Goal: Task Accomplishment & Management: Manage account settings

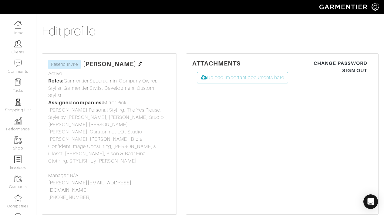
select select
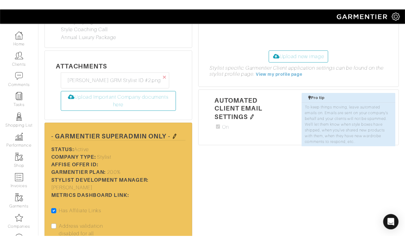
scroll to position [555, 0]
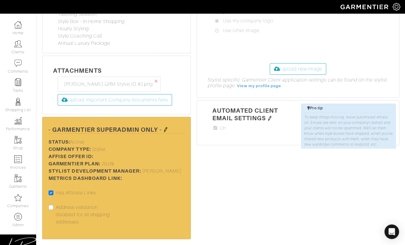
click at [166, 127] on img at bounding box center [165, 129] width 5 height 5
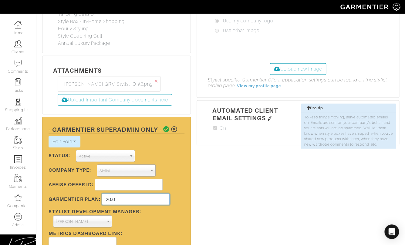
drag, startPoint x: 125, startPoint y: 175, endPoint x: 125, endPoint y: 171, distance: 3.9
click at [125, 194] on input "20.0" at bounding box center [136, 200] width 68 height 12
type input "35"
drag, startPoint x: 166, startPoint y: 135, endPoint x: 165, endPoint y: 128, distance: 7.6
click at [166, 136] on div "Edit Points Stylist Rewards × Close Totals Stylist Points Add New Transaction S…" at bounding box center [116, 197] width 145 height 123
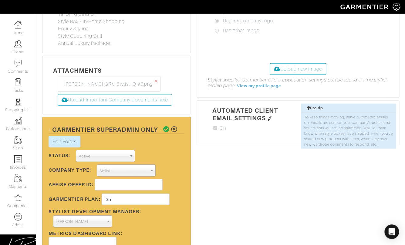
click at [166, 127] on icon at bounding box center [166, 130] width 6 height 6
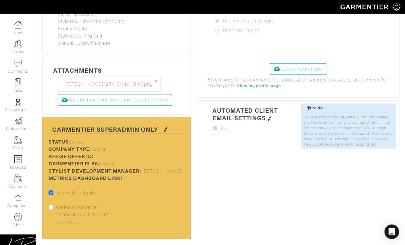
click at [166, 127] on img at bounding box center [165, 129] width 5 height 5
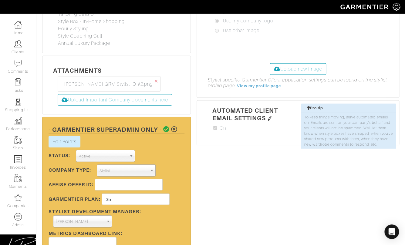
click at [165, 127] on icon at bounding box center [166, 130] width 6 height 6
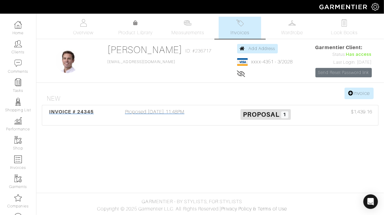
click at [170, 117] on div "Proposed 08/11/25 11:48PM" at bounding box center [154, 115] width 111 height 14
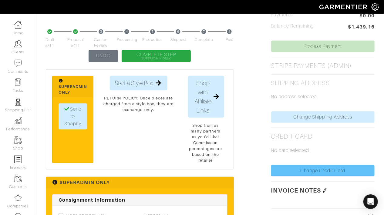
scroll to position [258, 0]
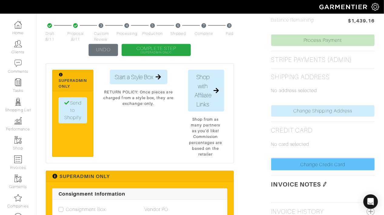
click at [276, 169] on link "Change Credit Card" at bounding box center [322, 165] width 103 height 12
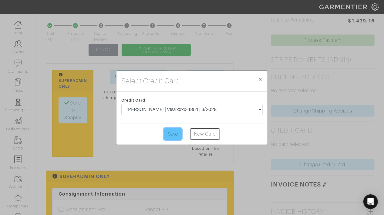
click at [168, 133] on input "Save" at bounding box center [173, 134] width 18 height 12
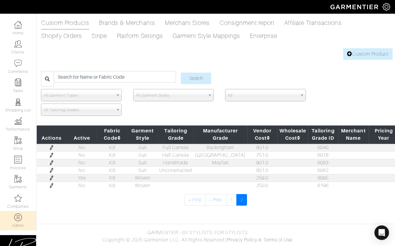
scroll to position [558, 0]
click at [250, 95] on span "K8" at bounding box center [263, 95] width 70 height 12
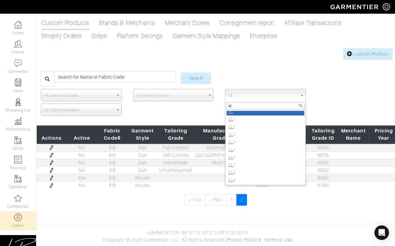
scroll to position [0, 0]
type input "xl4"
select select "XL4"
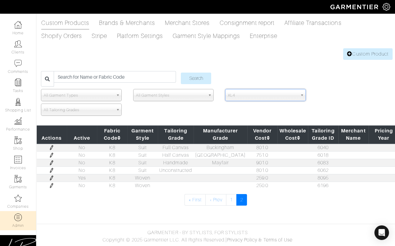
click at [181, 73] on input "Search" at bounding box center [196, 79] width 30 height 12
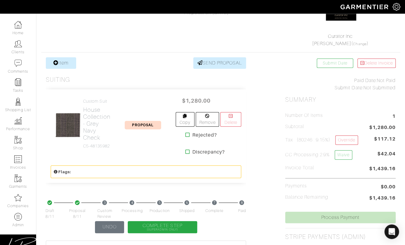
scroll to position [86, 0]
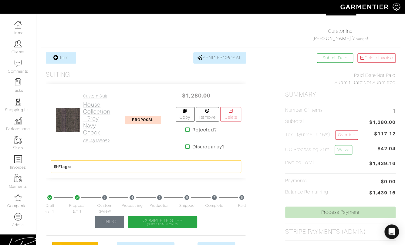
click at [96, 118] on h2 "House Collection - Grey Navy Check" at bounding box center [96, 118] width 27 height 35
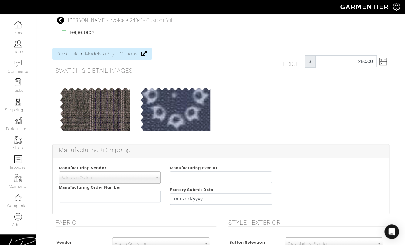
click at [383, 62] on img at bounding box center [383, 62] width 8 height 8
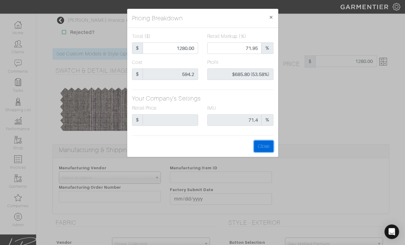
click at [261, 144] on button "Close" at bounding box center [263, 147] width 19 height 12
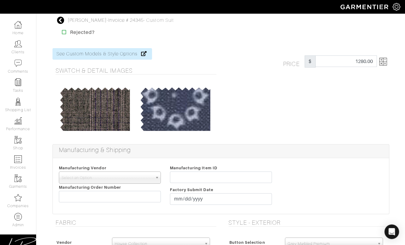
click at [265, 134] on div "Price $ 1280.00" at bounding box center [307, 92] width 173 height 89
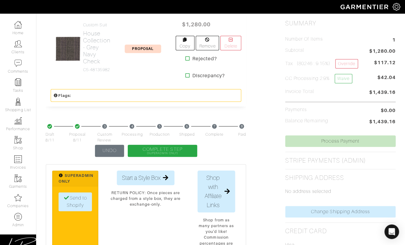
scroll to position [167, 0]
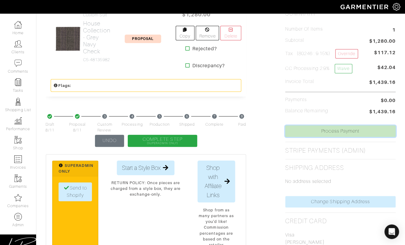
click at [312, 128] on link "Process Payment" at bounding box center [340, 132] width 110 height 12
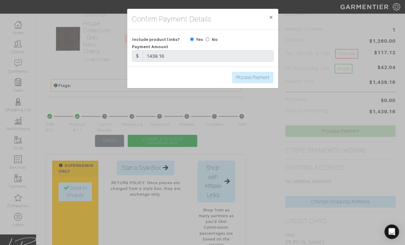
drag, startPoint x: 207, startPoint y: 37, endPoint x: 212, endPoint y: 40, distance: 6.0
click at [208, 38] on input "radio" at bounding box center [207, 39] width 4 height 4
radio input "true"
click at [250, 77] on input "Process Payment" at bounding box center [252, 78] width 41 height 12
type input "Process Payment"
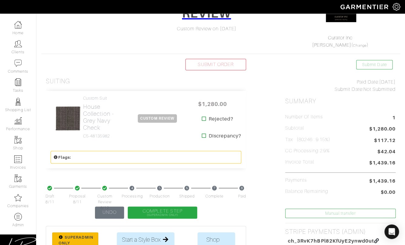
scroll to position [86, 0]
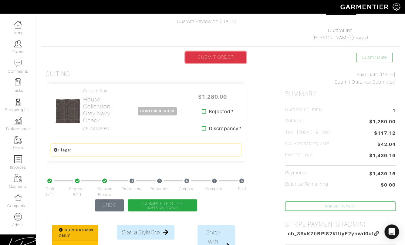
click at [219, 61] on link "SUBMIT ORDER" at bounding box center [215, 58] width 61 height 12
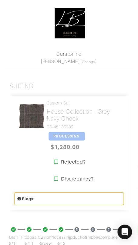
scroll to position [131, 0]
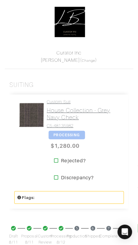
click at [53, 118] on h2 "House Collection - Grey Navy Check" at bounding box center [83, 114] width 73 height 14
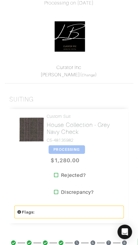
scroll to position [0, 0]
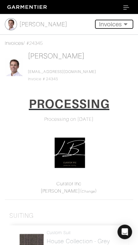
click at [108, 24] on button "Invoices" at bounding box center [114, 24] width 38 height 9
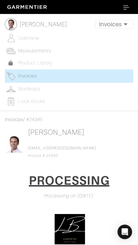
click at [42, 52] on span "Measurements" at bounding box center [34, 50] width 33 height 5
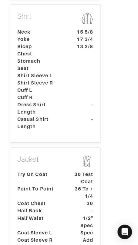
scroll to position [242, 0]
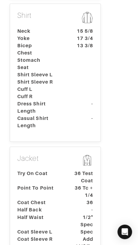
click at [41, 207] on dt "Half Back" at bounding box center [41, 210] width 57 height 7
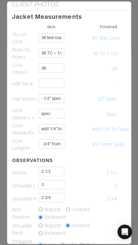
scroll to position [109, 0]
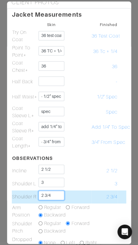
click at [59, 194] on input "2 3/4" at bounding box center [52, 195] width 26 height 9
drag, startPoint x: 59, startPoint y: 194, endPoint x: 59, endPoint y: 191, distance: 3.3
click at [59, 191] on input "2 3/4" at bounding box center [52, 195] width 26 height 9
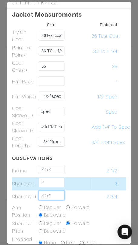
type input "3 1/4"
click at [56, 182] on input "3" at bounding box center [52, 182] width 26 height 9
type input "2 3/4"
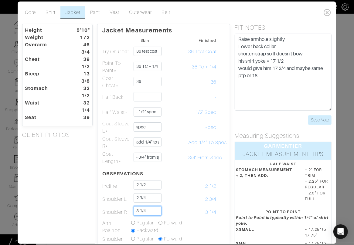
scroll to position [0, 0]
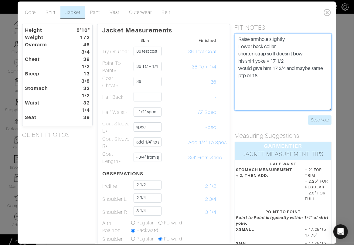
click at [237, 39] on textarea "Raise armhole slightly Lower back collar shorten strap so it doesn't bow his sh…" at bounding box center [283, 72] width 97 height 77
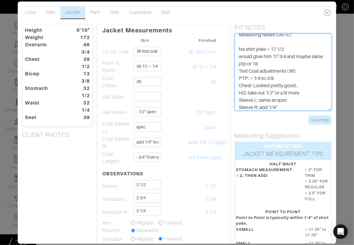
scroll to position [41, 0]
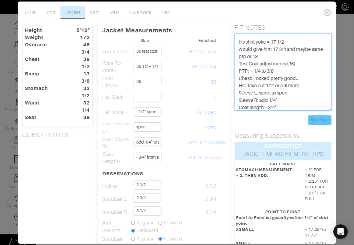
type textarea "Raise armhole slightly Lower back collar? shorten strap so it doesn't bow? Meas…"
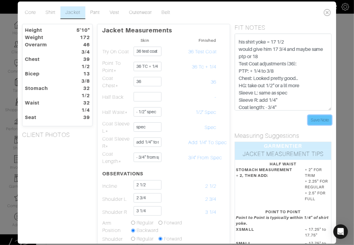
click at [322, 120] on input "Save Note" at bounding box center [319, 120] width 23 height 9
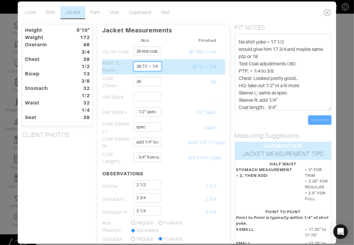
click at [147, 66] on input "36 TC + 1/4" at bounding box center [147, 66] width 28 height 9
type input "18 1/8"
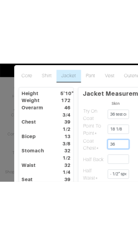
scroll to position [36, 0]
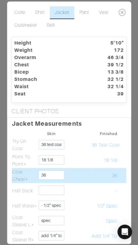
click at [94, 173] on td "36" at bounding box center [104, 175] width 26 height 15
drag, startPoint x: 57, startPoint y: 173, endPoint x: 57, endPoint y: 167, distance: 5.2
click at [57, 168] on td "36" at bounding box center [51, 175] width 26 height 15
type input "37 reduce/clean chest mod? 36?"
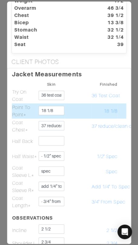
scroll to position [58, 0]
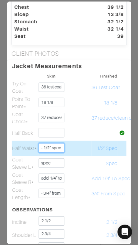
drag, startPoint x: 61, startPoint y: 148, endPoint x: 62, endPoint y: 143, distance: 4.6
click at [62, 143] on input "- 1/2" spec" at bounding box center [52, 147] width 26 height 9
type input "18 1/2"
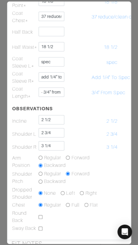
scroll to position [154, 0]
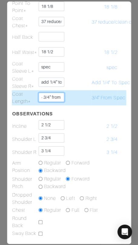
click at [51, 94] on input "- 3/4" from spec" at bounding box center [52, 97] width 26 height 9
type input "29"
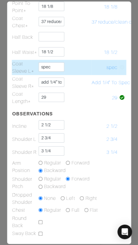
click at [70, 66] on td at bounding box center [78, 67] width 26 height 15
drag, startPoint x: 59, startPoint y: 67, endPoint x: 59, endPoint y: 63, distance: 3.7
click at [59, 63] on input "spec" at bounding box center [52, 66] width 26 height 9
type input "25"
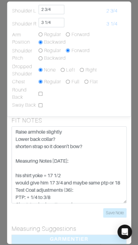
scroll to position [283, 0]
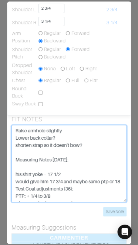
click at [92, 142] on textarea "Raise armhole slightly Lower back collar shorten strap so it doesn't bow his sh…" at bounding box center [69, 163] width 115 height 77
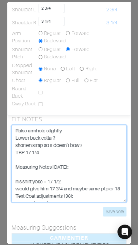
type textarea "Raise armhole slightly Lower back collar? shorten strap so it doesn't bow? TBP …"
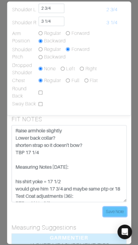
click at [116, 210] on input "Save Note" at bounding box center [114, 211] width 23 height 9
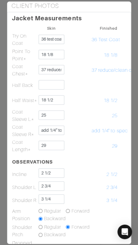
scroll to position [101, 0]
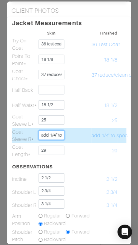
click at [56, 134] on input "add 1/4" to spec" at bounding box center [52, 134] width 26 height 9
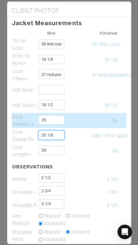
type input "25 1/8"
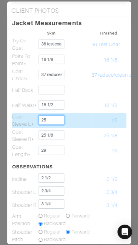
drag, startPoint x: 53, startPoint y: 121, endPoint x: 25, endPoint y: 118, distance: 27.8
click at [25, 118] on tr "Coat Sleeve L* 25 25" at bounding box center [69, 120] width 115 height 15
type input "24 7/8"
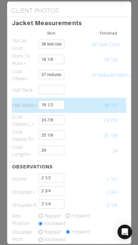
click at [73, 107] on td at bounding box center [78, 105] width 26 height 15
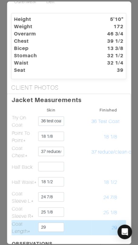
scroll to position [0, 0]
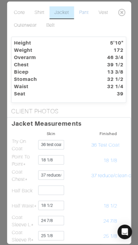
click at [83, 12] on link "Pant" at bounding box center [83, 12] width 19 height 13
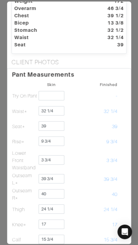
scroll to position [63, 0]
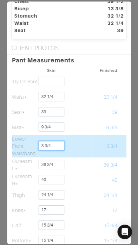
drag, startPoint x: 45, startPoint y: 145, endPoint x: 41, endPoint y: 145, distance: 3.9
click at [40, 145] on input "3 3/4" at bounding box center [52, 145] width 26 height 9
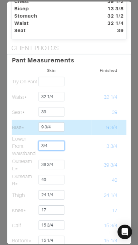
type input "3/4"
drag, startPoint x: 65, startPoint y: 133, endPoint x: 59, endPoint y: 130, distance: 6.4
click at [65, 133] on td at bounding box center [78, 127] width 26 height 15
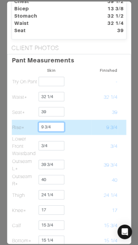
click at [49, 126] on input "9 3/4" at bounding box center [52, 126] width 26 height 9
drag, startPoint x: 46, startPoint y: 126, endPoint x: 55, endPoint y: 126, distance: 9.1
click at [55, 126] on input "9 3/4" at bounding box center [52, 126] width 26 height 9
type input "9 5/8"
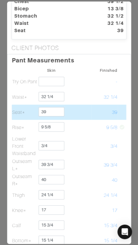
click at [83, 119] on td at bounding box center [78, 112] width 26 height 15
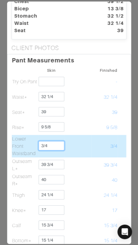
click at [57, 145] on input "3/4" at bounding box center [52, 145] width 26 height 9
type input "3/8"
click at [77, 140] on td at bounding box center [78, 146] width 26 height 22
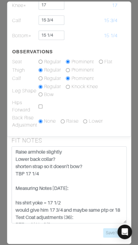
scroll to position [271, 0]
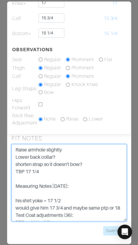
click at [87, 170] on textarea "Raise armhole slightly Lower back collar shorten strap so it doesn't bow his sh…" at bounding box center [69, 182] width 115 height 77
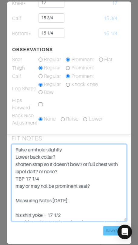
type textarea "Raise armhole slightly Lower back collar? shorten strap so it doesn't bow? or f…"
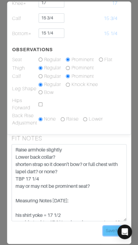
click at [110, 228] on input "Save Note" at bounding box center [114, 230] width 23 height 9
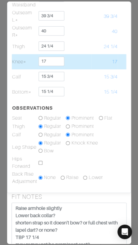
scroll to position [211, 0]
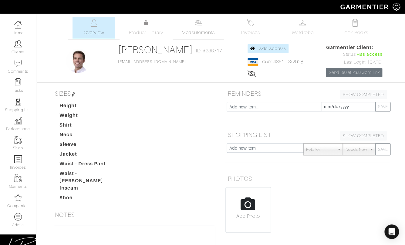
click at [177, 30] on link "Measurements" at bounding box center [198, 28] width 43 height 22
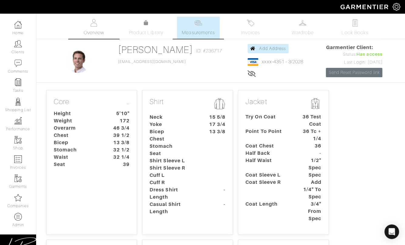
click at [88, 29] on span "Overview" at bounding box center [93, 32] width 20 height 7
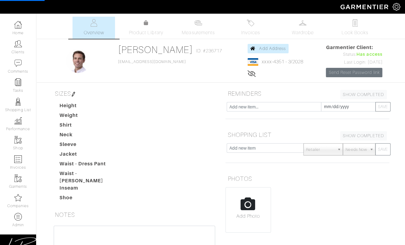
click at [76, 94] on img at bounding box center [73, 94] width 5 height 5
click at [75, 94] on img at bounding box center [73, 94] width 5 height 5
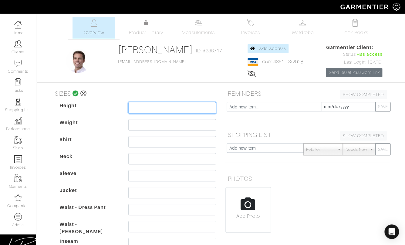
click at [133, 104] on input "text" at bounding box center [172, 108] width 88 height 12
type input "5'10""
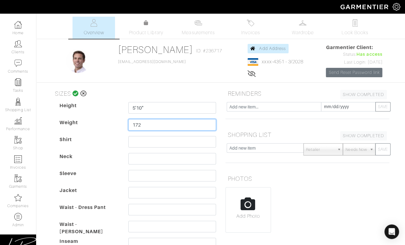
type input "172"
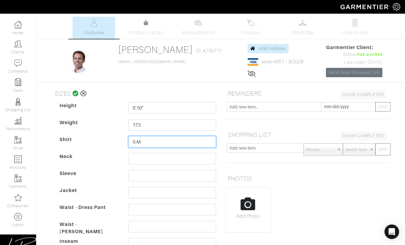
type input "S-M"
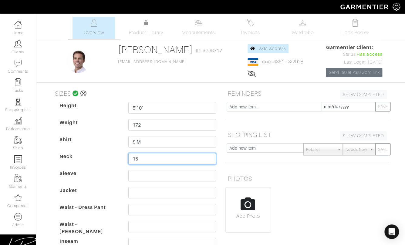
type input "15"
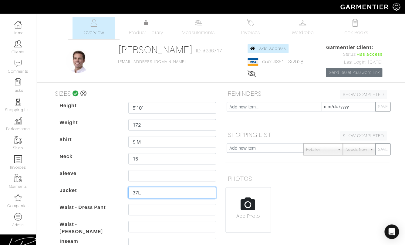
type input "37L"
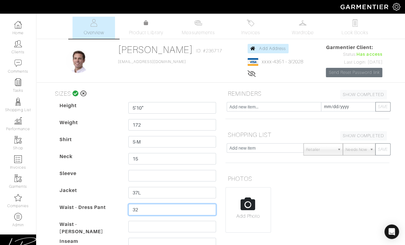
type input "32"
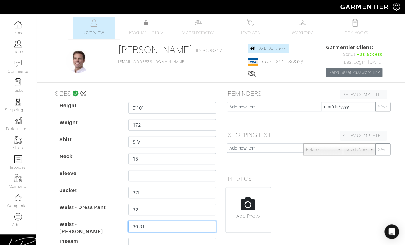
type input "30-31"
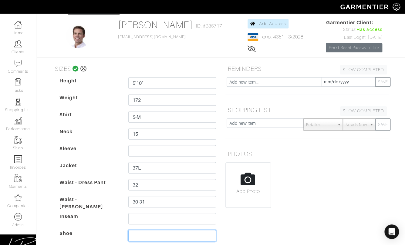
scroll to position [21, 0]
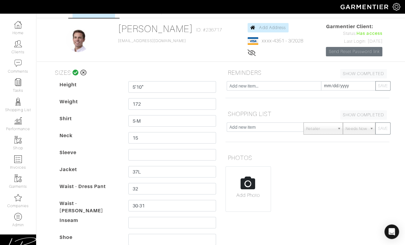
click at [74, 73] on icon at bounding box center [76, 73] width 6 height 6
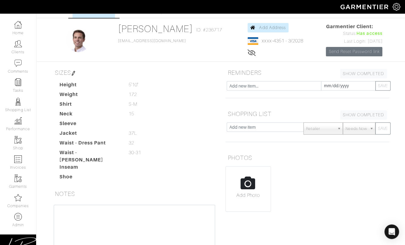
scroll to position [0, 0]
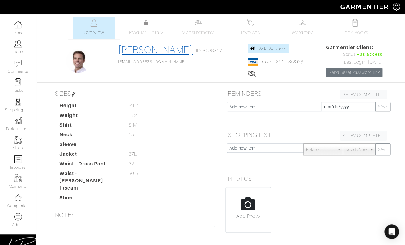
click at [150, 48] on link "Nick Stockwell" at bounding box center [155, 49] width 75 height 11
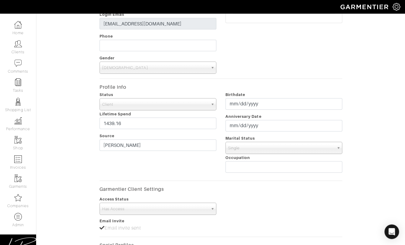
scroll to position [118, 0]
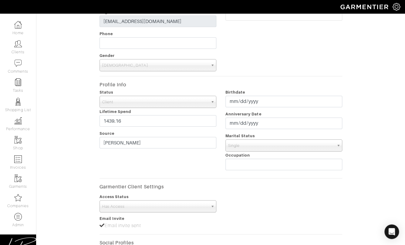
click at [235, 148] on span "Single" at bounding box center [281, 146] width 106 height 12
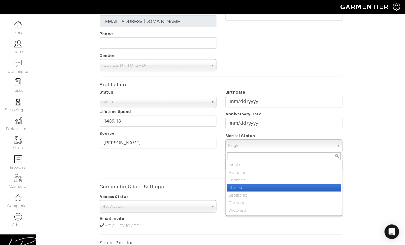
click at [237, 186] on li "Married" at bounding box center [284, 188] width 114 height 8
select select "Married"
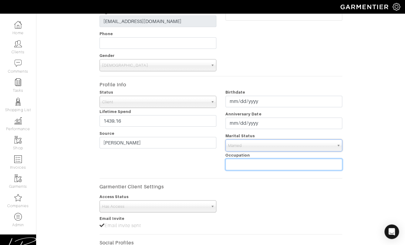
click at [230, 160] on input "text" at bounding box center [283, 165] width 117 height 12
type input "Orthopedic Surgeon"
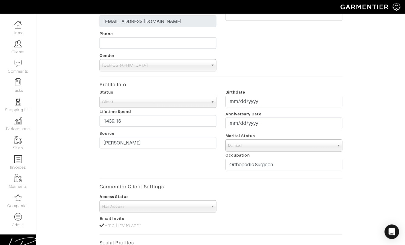
click at [136, 159] on div "Status Client Prospect Inactive Client Lifetime Spend 1439.16 Source Lauren Lip…" at bounding box center [158, 131] width 126 height 85
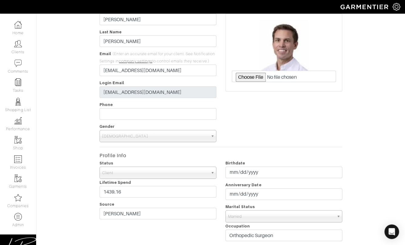
scroll to position [39, 0]
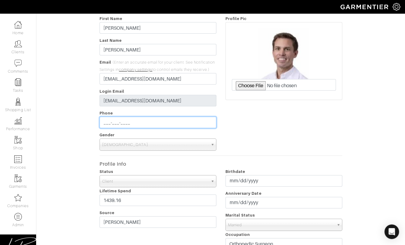
click at [112, 123] on input "___-___-____" at bounding box center [158, 123] width 117 height 12
type input "219-741-9538"
click at [63, 121] on div "Edit Nick Stockwell Client Profile First Name Nick Last Name Stockwell Email (E…" at bounding box center [221, 213] width 378 height 416
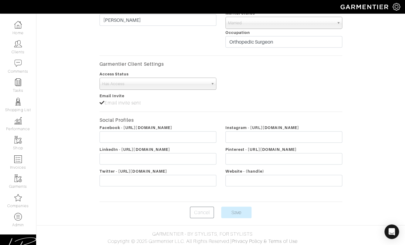
scroll to position [243, 0]
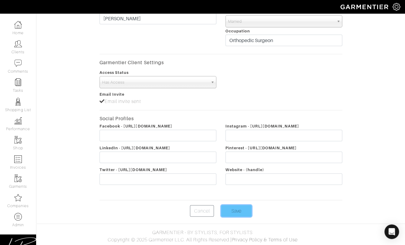
click at [237, 207] on input "Save" at bounding box center [236, 211] width 30 height 12
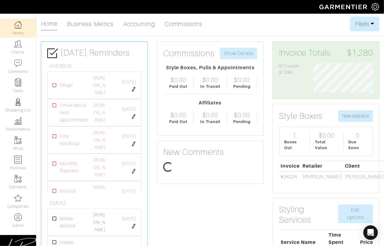
scroll to position [30, 69]
click at [374, 5] on img at bounding box center [376, 7] width 8 height 8
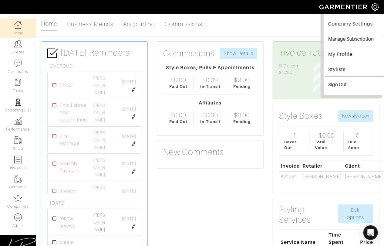
click at [336, 66] on link "Stylists" at bounding box center [354, 70] width 59 height 14
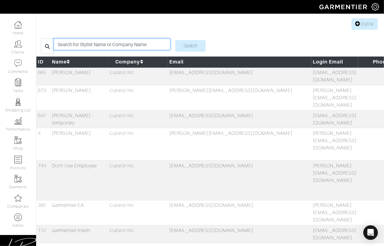
click at [90, 46] on input "search" at bounding box center [112, 45] width 117 height 12
type input "alyse"
click at [175, 40] on input "Search" at bounding box center [190, 46] width 30 height 12
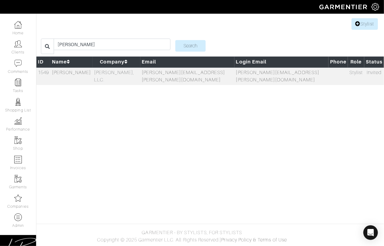
click at [127, 72] on td "[PERSON_NAME], LLC." at bounding box center [117, 76] width 48 height 18
click at [12, 202] on link "Companies" at bounding box center [18, 201] width 36 height 19
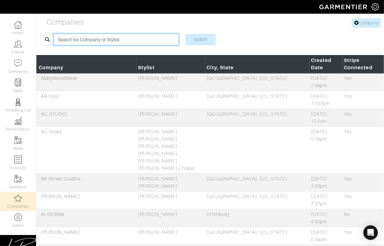
click at [93, 43] on input "search" at bounding box center [116, 40] width 125 height 12
type input "andie"
click at [185, 34] on input "Search" at bounding box center [200, 40] width 30 height 12
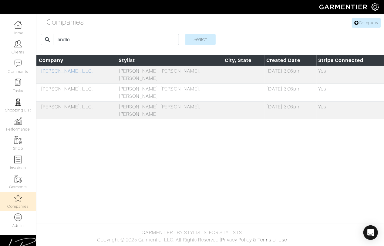
click at [75, 72] on link "[PERSON_NAME], LLC." at bounding box center [67, 70] width 52 height 5
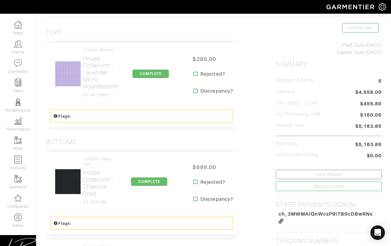
scroll to position [116, 0]
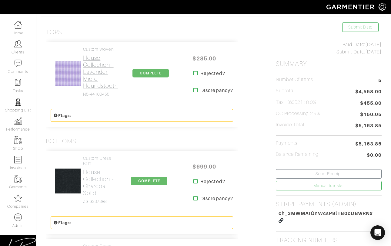
click at [100, 67] on h2 "House Collection - Lavender Micro Houndstooth" at bounding box center [100, 71] width 35 height 35
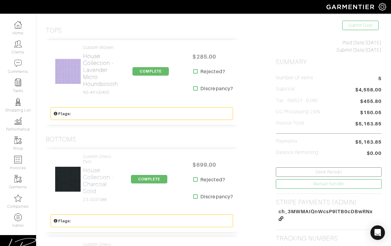
scroll to position [178, 0]
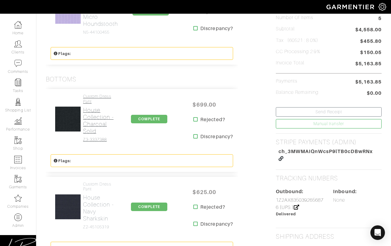
click at [96, 102] on h4 "Custom Dress Pant" at bounding box center [99, 99] width 32 height 10
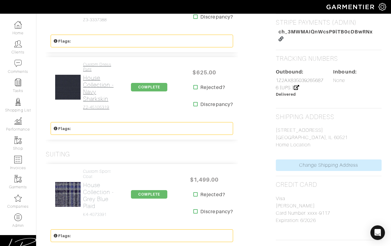
scroll to position [300, 0]
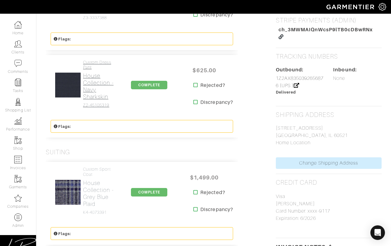
click at [97, 92] on h2 "House Collection - Navy Sharkskin" at bounding box center [99, 86] width 32 height 28
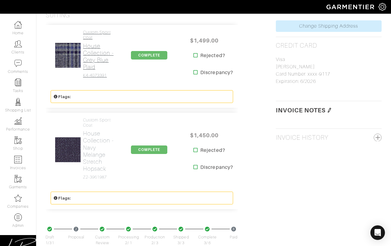
scroll to position [441, 0]
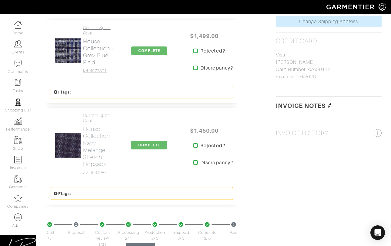
click at [98, 62] on h2 "House Collection - Grey Blue Plaid" at bounding box center [99, 52] width 32 height 28
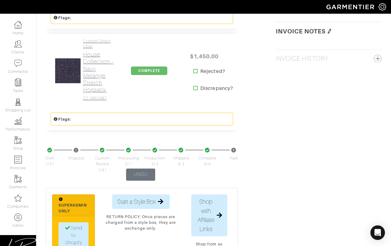
click at [97, 79] on h2 "House Collection - Navy Melange Stretch Hopsack" at bounding box center [99, 72] width 32 height 42
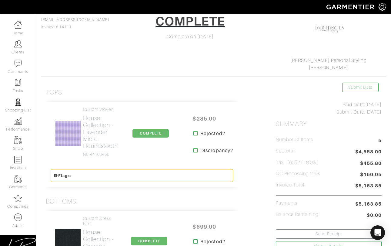
scroll to position [0, 0]
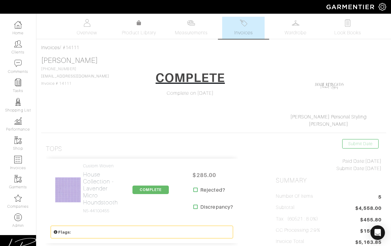
click at [233, 26] on link "Invoices" at bounding box center [243, 28] width 42 height 22
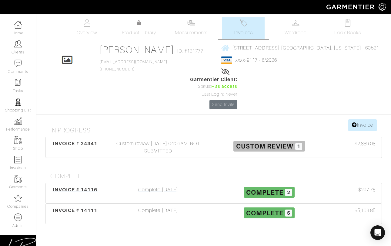
click at [156, 186] on div "Complete 02/14/23" at bounding box center [158, 193] width 111 height 14
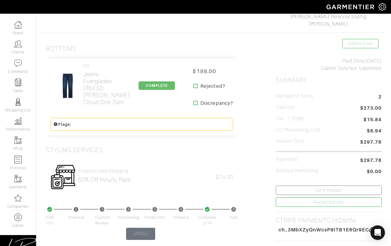
scroll to position [105, 0]
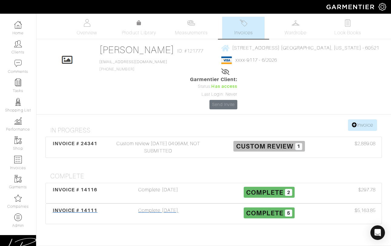
click at [114, 207] on div "Complete 03/06/23" at bounding box center [158, 214] width 111 height 14
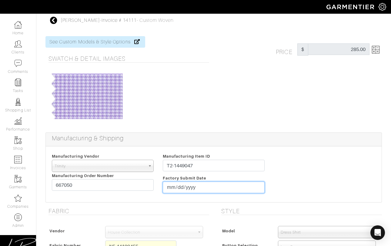
click at [173, 185] on input "date" at bounding box center [214, 187] width 102 height 12
type input "[DATE]"
click at [322, 165] on div "Manufacturing Vendor [GEOGRAPHIC_DATA] UMS [PERSON_NAME] Trands YZ Red Collar O…" at bounding box center [213, 174] width 333 height 44
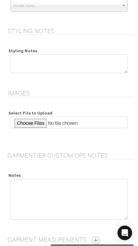
scroll to position [873, 0]
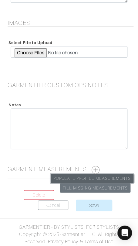
click at [97, 178] on link "Populate Profile Measurements" at bounding box center [92, 178] width 83 height 9
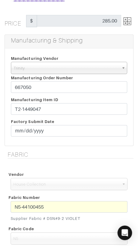
scroll to position [117, 0]
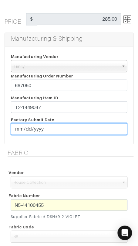
click at [17, 128] on input "date" at bounding box center [69, 129] width 116 height 12
type input "[DATE]"
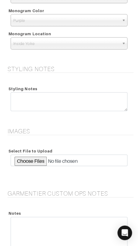
scroll to position [873, 0]
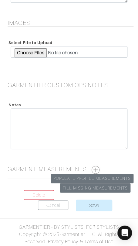
click at [98, 167] on button "button" at bounding box center [96, 170] width 8 height 8
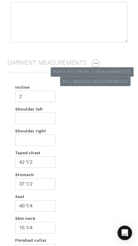
scroll to position [995, 0]
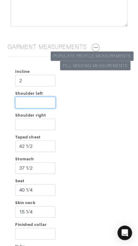
click at [27, 100] on input "Shoulder left" at bounding box center [35, 102] width 40 height 12
type input "2 1/4"
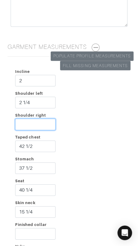
click at [29, 121] on input "Shoulder right" at bounding box center [35, 124] width 40 height 12
type input "2 3/4"
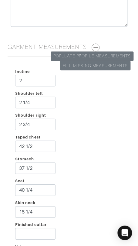
click at [59, 140] on div "Taped chest 42 1/2" at bounding box center [35, 144] width 49 height 22
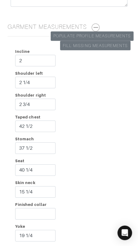
scroll to position [1015, 0]
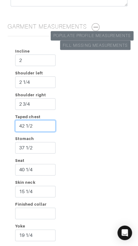
click at [25, 125] on input "42 1/2" at bounding box center [35, 126] width 40 height 12
type input "45 1/2"
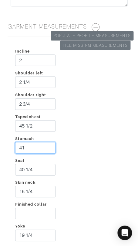
type input "41"
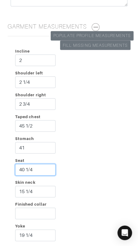
drag, startPoint x: 48, startPoint y: 168, endPoint x: 47, endPoint y: 164, distance: 4.6
click at [47, 164] on input "40 1/4" at bounding box center [35, 170] width 40 height 12
type input "43 1/2"
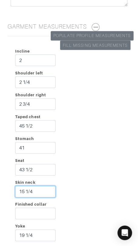
drag, startPoint x: 45, startPoint y: 190, endPoint x: 45, endPoint y: 185, distance: 5.2
click at [45, 185] on input "15 1/4" at bounding box center [35, 191] width 40 height 12
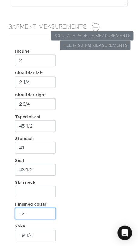
type input "17"
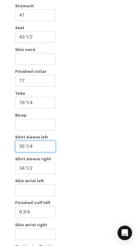
type input "35 1/4"
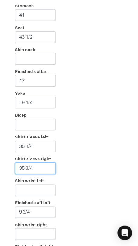
type input "35 3/4"
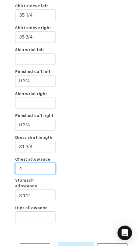
type input "4"
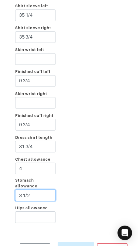
type input "3"
type input "4"
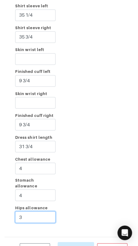
type input "3"
click at [95, 171] on div "Incline 2 Shoulder left 2 1/4 Shoulder right 2 3/4 Taped chest 45 1/2 Stomach 4…" at bounding box center [69, 5] width 129 height 454
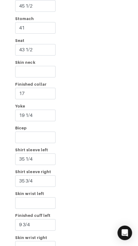
scroll to position [1321, 0]
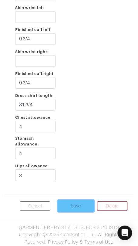
click at [77, 201] on input "Save" at bounding box center [76, 206] width 36 height 12
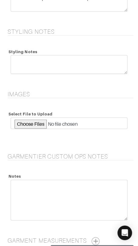
scroll to position [796, 0]
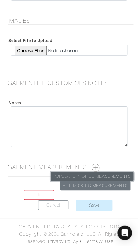
click at [105, 175] on link "Populate Profile Measurements" at bounding box center [92, 175] width 83 height 9
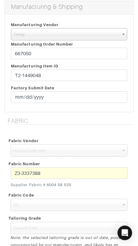
scroll to position [149, 0]
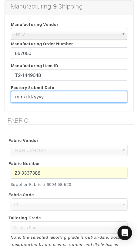
drag, startPoint x: 15, startPoint y: 95, endPoint x: 19, endPoint y: 95, distance: 3.0
click at [15, 95] on input "date" at bounding box center [69, 97] width 116 height 12
type input "[DATE]"
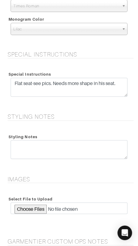
scroll to position [796, 0]
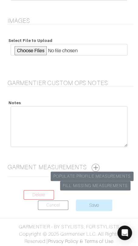
click at [98, 167] on button "button" at bounding box center [96, 168] width 8 height 8
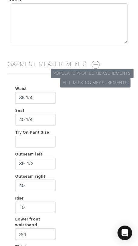
scroll to position [904, 0]
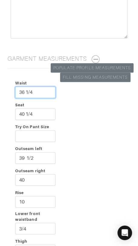
drag, startPoint x: 42, startPoint y: 91, endPoint x: 42, endPoint y: 86, distance: 4.9
click at [42, 86] on input "36 1/4" at bounding box center [35, 92] width 40 height 12
type input "39 1/2"
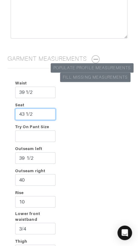
type input "43 1/2"
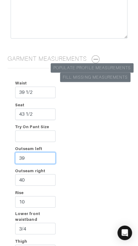
type input "39"
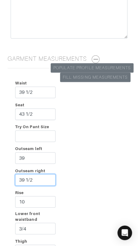
type input "39 1/2"
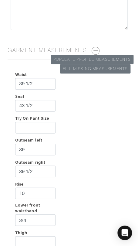
scroll to position [1042, 0]
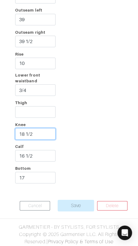
type input "18 1/2"
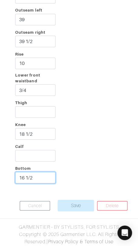
type input "16 1/2"
click at [94, 95] on div "Waist 39 1/2 Seat 43 1/2 Try On Pant Size Outseam left 39 Outseam right 39 1/2 …" at bounding box center [69, 63] width 129 height 257
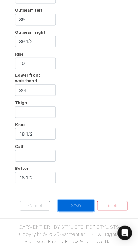
drag, startPoint x: 75, startPoint y: 202, endPoint x: 84, endPoint y: 190, distance: 15.6
click at [75, 202] on input "Save" at bounding box center [76, 205] width 36 height 12
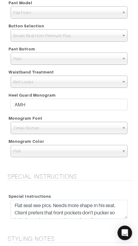
scroll to position [796, 0]
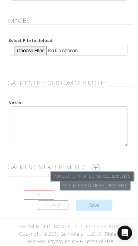
click at [105, 172] on link "Populate Profile Measurements" at bounding box center [92, 175] width 83 height 9
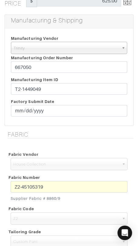
scroll to position [137, 0]
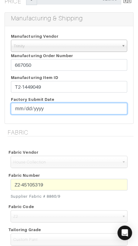
click at [17, 107] on input "date" at bounding box center [69, 109] width 116 height 12
type input "2023-02-03"
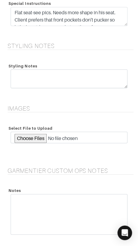
scroll to position [796, 0]
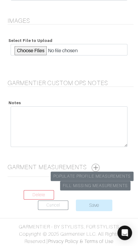
click at [96, 165] on button "button" at bounding box center [96, 168] width 8 height 8
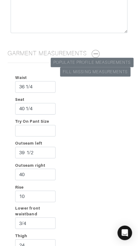
scroll to position [910, 0]
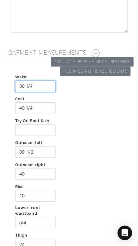
drag, startPoint x: 49, startPoint y: 86, endPoint x: 49, endPoint y: 80, distance: 6.7
click at [49, 80] on input "36 1/4" at bounding box center [35, 86] width 40 height 12
type input "39 1/2"
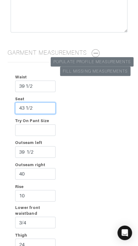
type input "43 1/2"
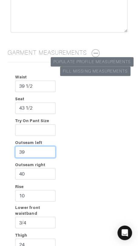
type input "39"
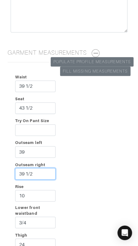
type input "39 1/2"
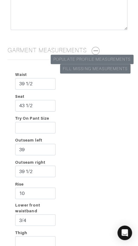
scroll to position [1042, 0]
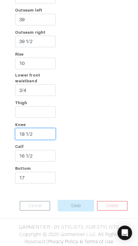
type input "18 1/2"
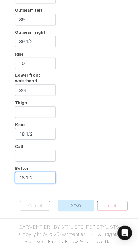
type input "16 1/2"
click at [88, 76] on div "Waist 39 1/2 Seat 43 1/2 Try On Pant Size Outseam left 39 Outseam right 39 1/2 …" at bounding box center [69, 63] width 129 height 257
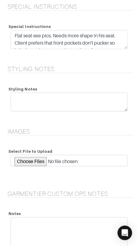
scroll to position [687, 0]
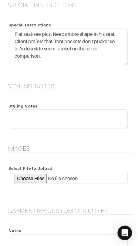
drag, startPoint x: 124, startPoint y: 46, endPoint x: 123, endPoint y: 66, distance: 20.0
click at [123, 64] on textarea "Flat seat-see pics. Needs more shape in his seat. Client prefers that front poc…" at bounding box center [69, 47] width 117 height 37
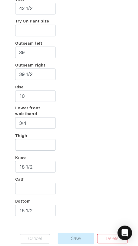
scroll to position [1061, 0]
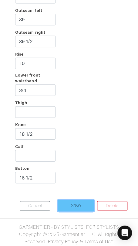
click at [67, 202] on input "Save" at bounding box center [76, 205] width 36 height 12
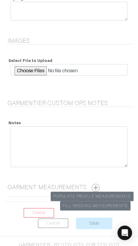
scroll to position [1134, 0]
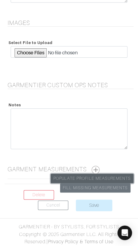
drag, startPoint x: 105, startPoint y: 173, endPoint x: 104, endPoint y: 154, distance: 19.7
click at [105, 174] on link "Populate Profile Measurements" at bounding box center [92, 178] width 83 height 9
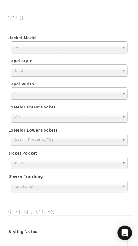
scroll to position [1134, 0]
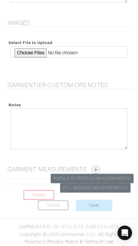
click at [97, 167] on button "button" at bounding box center [96, 170] width 8 height 8
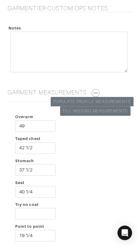
scroll to position [1216, 0]
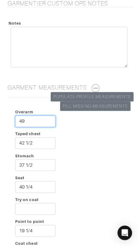
drag, startPoint x: 33, startPoint y: 121, endPoint x: 13, endPoint y: 120, distance: 20.6
click at [13, 120] on div "Overarm 49" at bounding box center [35, 119] width 49 height 22
type input "52 1/4"
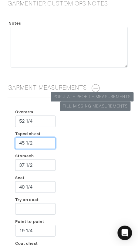
type input "45 1/2"
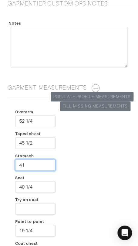
type input "41"
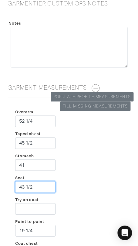
type input "43 1/2"
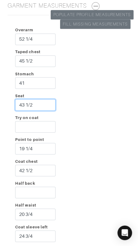
scroll to position [1301, 0]
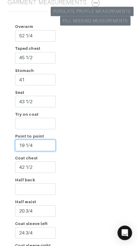
click at [51, 146] on input "19 1/4" at bounding box center [35, 145] width 40 height 12
type input "19 1/2"
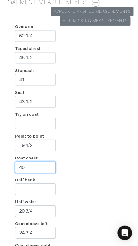
type input "45"
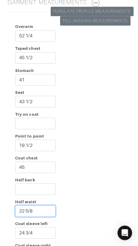
type input "22 5/8"
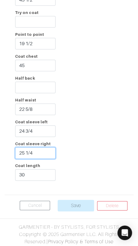
type input "25 1/4"
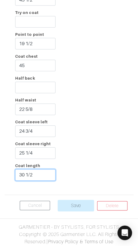
type input "30 1/2"
click at [93, 147] on div "Overarm 52 1/4 Taped chest 45 1/2 Stomach 41 Seat 43 1/2 Try on coat Point to p…" at bounding box center [69, 52] width 129 height 274
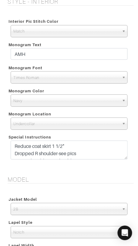
scroll to position [732, 0]
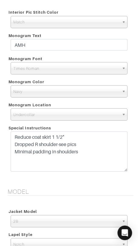
drag, startPoint x: 126, startPoint y: 147, endPoint x: 120, endPoint y: 170, distance: 22.9
click at [121, 169] on textarea "Reduce coat skirt 1 1/2" Dropped R shoulder-see pics Minimal padding in shoulde…" at bounding box center [69, 151] width 117 height 40
click at [113, 185] on form "See Custom Models & Style Options Swatch & Detail Images Price $ 1499.00 Manufa…" at bounding box center [69, 103] width 129 height 1616
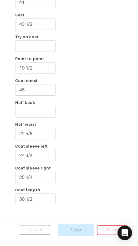
scroll to position [1424, 0]
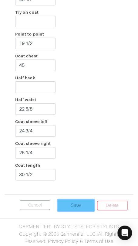
click at [81, 201] on input "Save" at bounding box center [76, 205] width 36 height 12
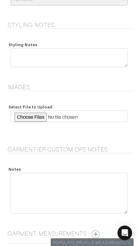
scroll to position [1100, 0]
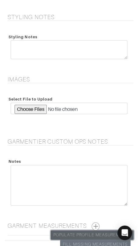
click at [84, 231] on link "Populate Profile Measurements" at bounding box center [92, 234] width 83 height 9
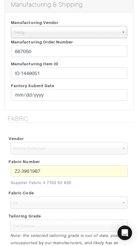
scroll to position [158, 0]
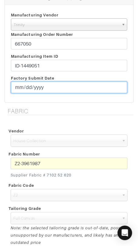
click at [20, 89] on input "date" at bounding box center [69, 88] width 116 height 12
type input "[DATE]"
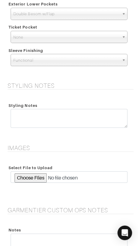
scroll to position [1156, 0]
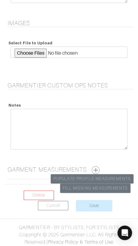
drag, startPoint x: 98, startPoint y: 168, endPoint x: 97, endPoint y: 164, distance: 4.3
click at [99, 168] on button "button" at bounding box center [96, 170] width 8 height 8
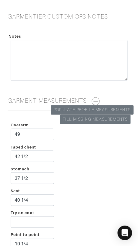
scroll to position [1270, 0]
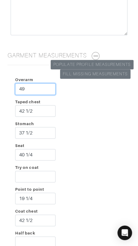
drag, startPoint x: 48, startPoint y: 89, endPoint x: 47, endPoint y: 85, distance: 4.6
click at [47, 85] on input "49" at bounding box center [35, 89] width 40 height 12
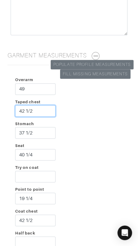
click at [24, 109] on input "42 1/2" at bounding box center [35, 111] width 40 height 12
type input "45 1/2"
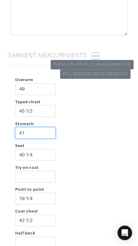
type input "41"
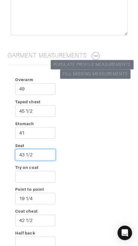
type input "43 1/2"
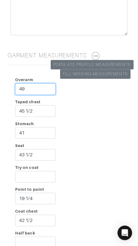
drag, startPoint x: 37, startPoint y: 87, endPoint x: 37, endPoint y: 82, distance: 5.8
click at [37, 83] on input "49" at bounding box center [35, 89] width 40 height 12
type input "52 1/4"
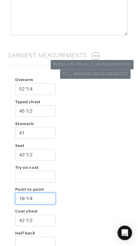
click at [42, 199] on input "19 1/4" at bounding box center [35, 198] width 40 height 12
type input "19 1/2"
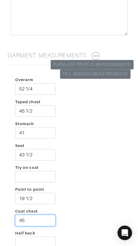
type input "45"
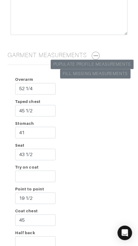
scroll to position [1409, 0]
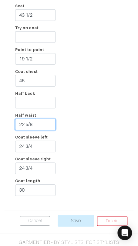
type input "22 5/8"
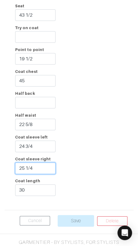
type input "25 1/4"
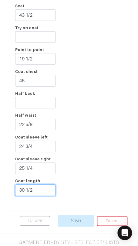
type input "30 1/2"
click at [109, 187] on div "Overarm 52 1/4 Taped chest 45 1/2 Stomach 41 Seat 43 1/2 Try on coat Point to p…" at bounding box center [69, 68] width 129 height 274
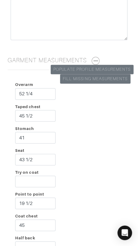
scroll to position [1425, 0]
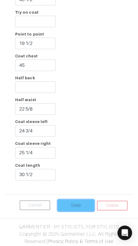
click at [79, 204] on input "Save" at bounding box center [76, 205] width 36 height 12
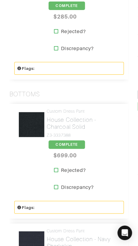
scroll to position [265, 0]
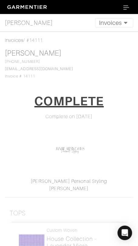
scroll to position [2, 0]
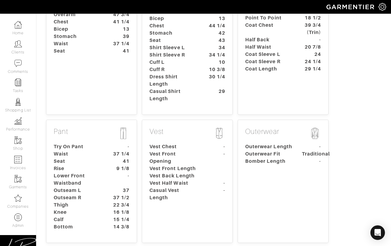
scroll to position [118, 0]
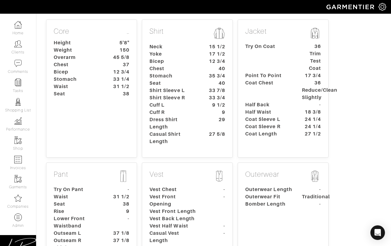
scroll to position [106, 0]
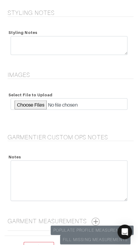
scroll to position [1330, 0]
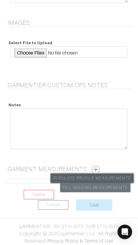
click at [99, 176] on link "Populate Profile Measurements" at bounding box center [92, 178] width 83 height 9
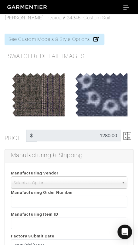
click at [60, 181] on span "Select an Option" at bounding box center [66, 183] width 105 height 12
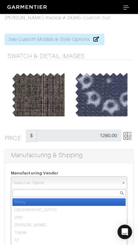
drag, startPoint x: 73, startPoint y: 201, endPoint x: 64, endPoint y: 182, distance: 21.4
click at [73, 200] on li "Trinity" at bounding box center [68, 202] width 113 height 8
select select "1"
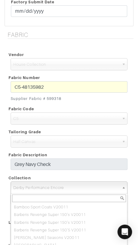
scroll to position [182, 0]
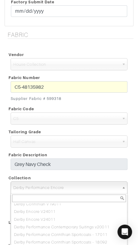
click at [59, 187] on span "Derby Performance Encore" at bounding box center [66, 188] width 106 height 12
paste input "Derby Encore V24011"
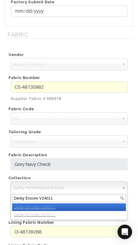
type input "Derby Encore V24011"
click at [75, 207] on li "Derby Encore V24011" at bounding box center [69, 208] width 114 height 8
select select "815"
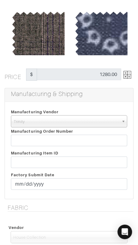
scroll to position [63, 0]
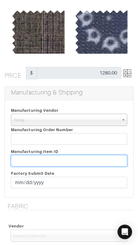
click at [59, 160] on input "text" at bounding box center [69, 161] width 116 height 12
paste input "T2-1772922."
type input "T2-1772922"
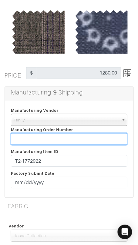
click at [35, 138] on input "text" at bounding box center [69, 139] width 116 height 12
paste input "809553"
type input "809553"
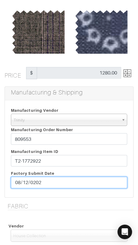
type input "[DATE]"
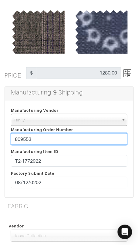
drag, startPoint x: 52, startPoint y: 138, endPoint x: 63, endPoint y: 135, distance: 11.6
click at [52, 134] on input "809553" at bounding box center [69, 139] width 116 height 12
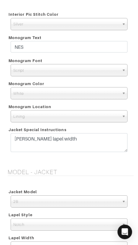
scroll to position [732, 0]
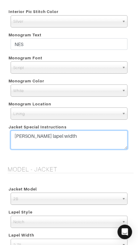
click at [92, 137] on textarea "lance lapel width" at bounding box center [69, 139] width 117 height 19
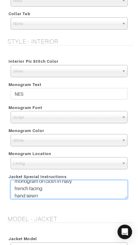
scroll to position [682, 0]
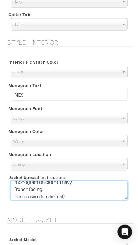
type textarea "lance lapel width monogram on cloth in navy french facing hand sewn details (te…"
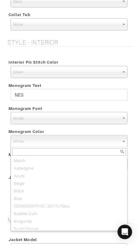
scroll to position [428, 0]
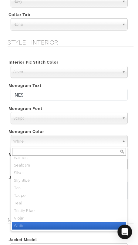
click at [36, 136] on span "White" at bounding box center [66, 141] width 106 height 12
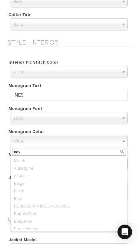
type input "navy"
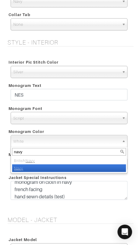
select select "8"
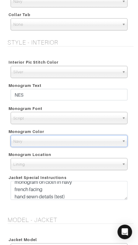
click at [61, 102] on div "NES" at bounding box center [69, 96] width 126 height 15
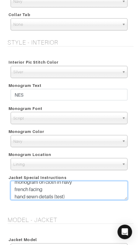
click at [80, 181] on textarea "lance lapel width" at bounding box center [69, 190] width 117 height 19
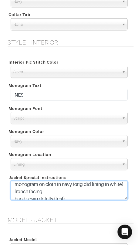
type textarea "lance lapel width monogram on cloth in navy (orig did lining in white) french f…"
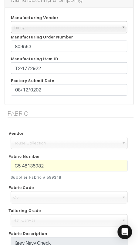
scroll to position [0, 0]
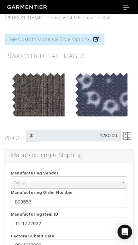
click at [126, 135] on img at bounding box center [127, 136] width 8 height 8
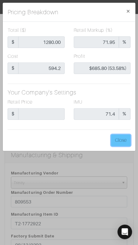
click at [126, 135] on button "Close" at bounding box center [120, 141] width 19 height 12
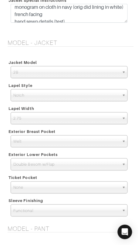
scroll to position [866, 0]
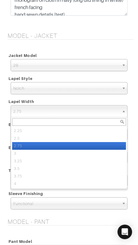
click at [72, 113] on span "2.75" at bounding box center [66, 112] width 106 height 12
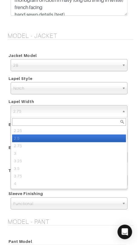
click at [71, 136] on li "2.5" at bounding box center [69, 139] width 114 height 8
select select "2.5"
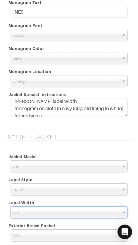
scroll to position [0, 0]
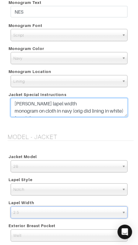
click at [65, 105] on textarea "lance lapel width" at bounding box center [69, 107] width 117 height 19
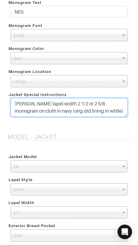
type textarea "lance lapel width 2 1/2 or 2 5/8 monogram on cloth in navy (orig did lining in …"
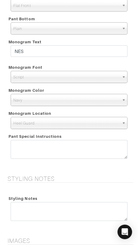
scroll to position [1113, 0]
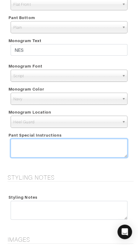
click at [78, 146] on textarea at bounding box center [69, 148] width 117 height 19
type textarea "skin thigh = 24 1/4"
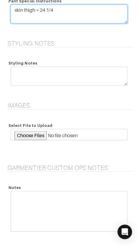
scroll to position [1243, 0]
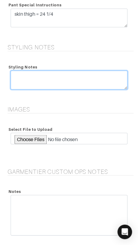
click at [92, 74] on textarea at bounding box center [69, 80] width 117 height 19
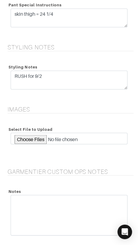
drag, startPoint x: 110, startPoint y: 91, endPoint x: 33, endPoint y: 93, distance: 77.4
click at [110, 91] on div "RUSH for 9/2" at bounding box center [69, 82] width 126 height 22
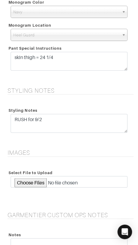
scroll to position [1203, 0]
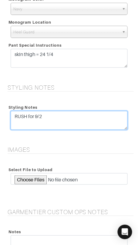
click at [82, 113] on textarea "RUSH for 9/2" at bounding box center [69, 120] width 117 height 19
type textarea "RUSH for [DATE]. Awaiting patternmaker notes"
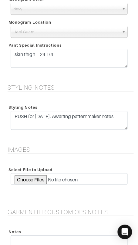
drag, startPoint x: 101, startPoint y: 154, endPoint x: 97, endPoint y: 152, distance: 4.3
click at [101, 154] on div "Images Select File to Upload" at bounding box center [69, 173] width 138 height 55
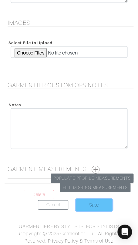
click at [97, 203] on input "Save" at bounding box center [94, 205] width 36 height 12
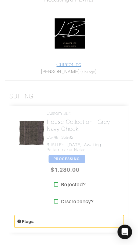
scroll to position [120, 0]
